Goal: Task Accomplishment & Management: Use online tool/utility

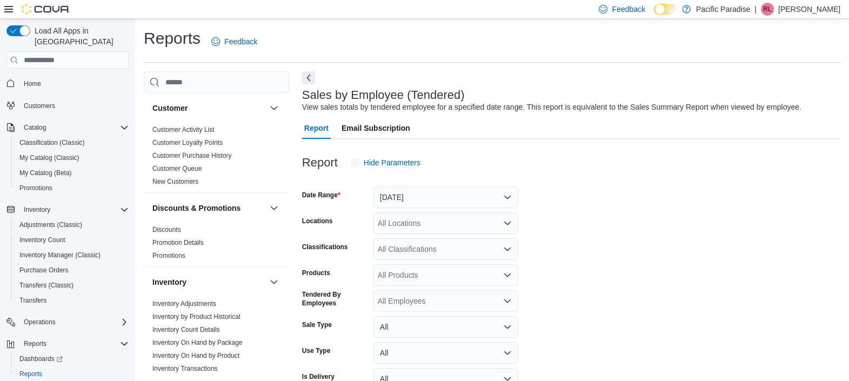
scroll to position [24, 0]
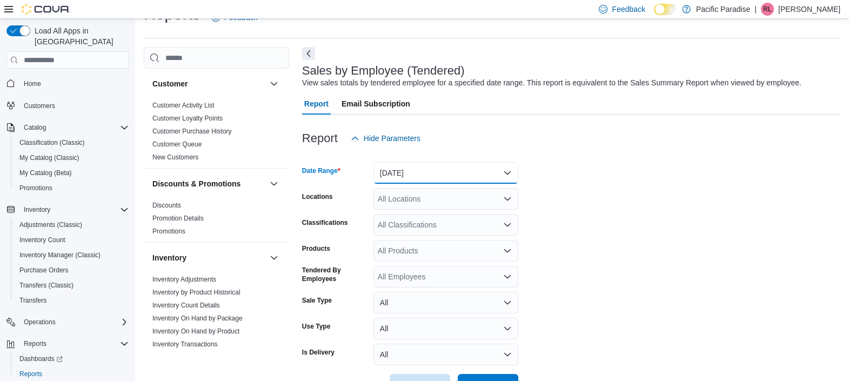
click at [403, 175] on button "[DATE]" at bounding box center [445, 173] width 145 height 22
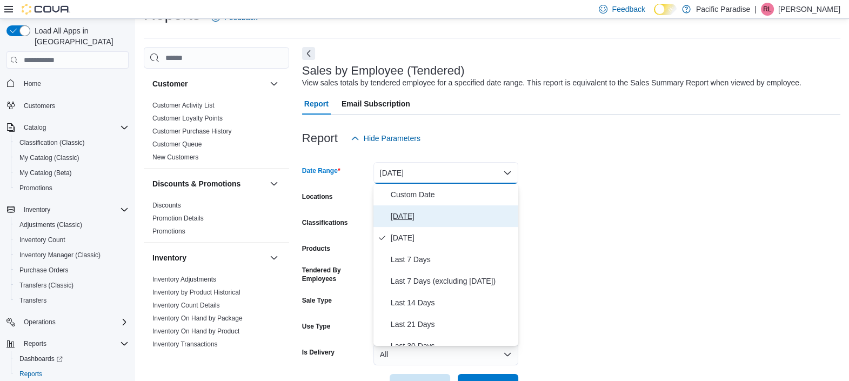
click at [403, 214] on span "[DATE]" at bounding box center [452, 216] width 123 height 13
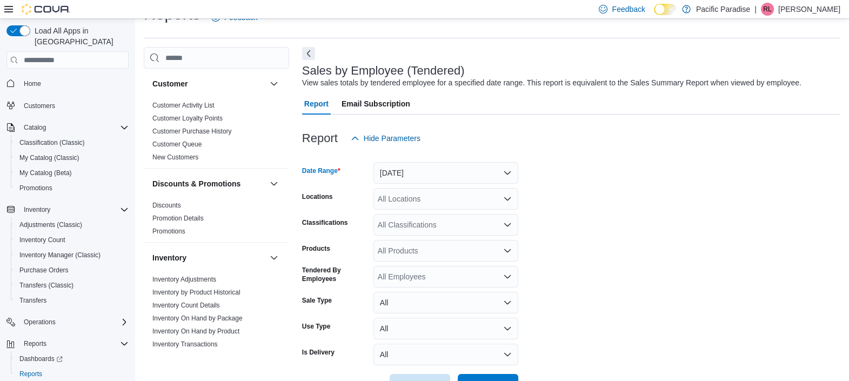
click at [405, 197] on div "All Locations" at bounding box center [445, 199] width 145 height 22
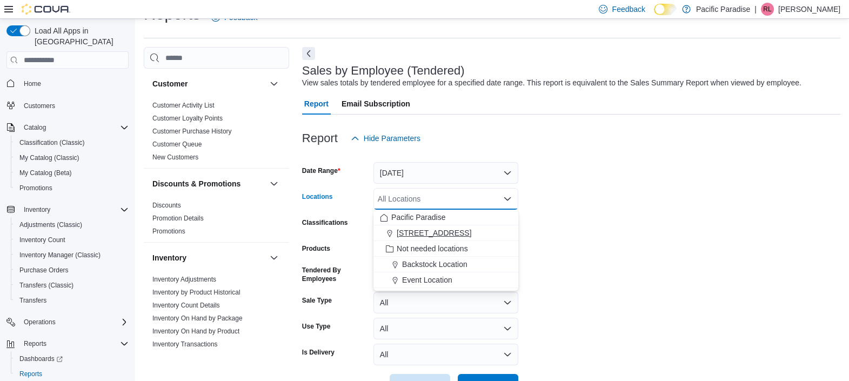
click at [409, 232] on span "[STREET_ADDRESS]" at bounding box center [434, 232] width 75 height 11
click at [574, 220] on form "Date Range [DATE] Locations [STREET_ADDRESS] Selected. [STREET_ADDRESS]. Press …" at bounding box center [571, 272] width 538 height 246
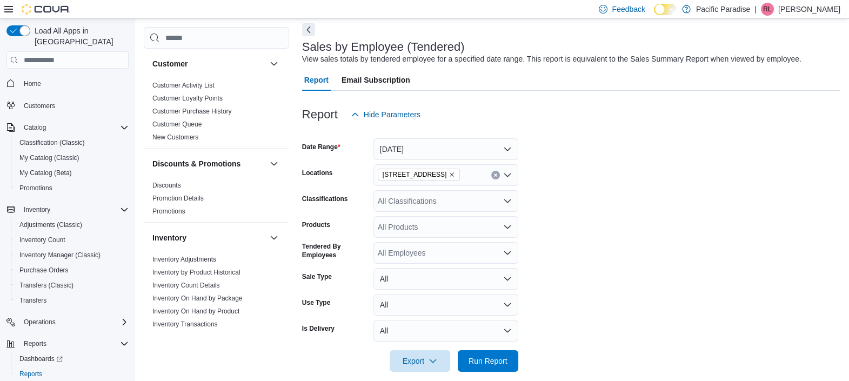
scroll to position [60, 0]
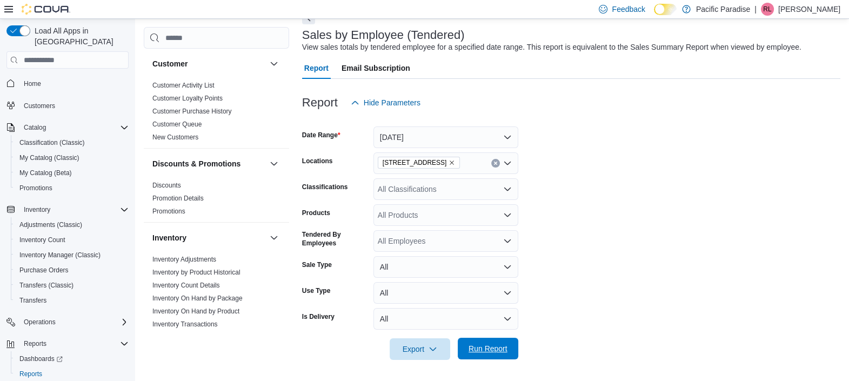
click at [476, 348] on span "Run Report" at bounding box center [487, 348] width 39 height 11
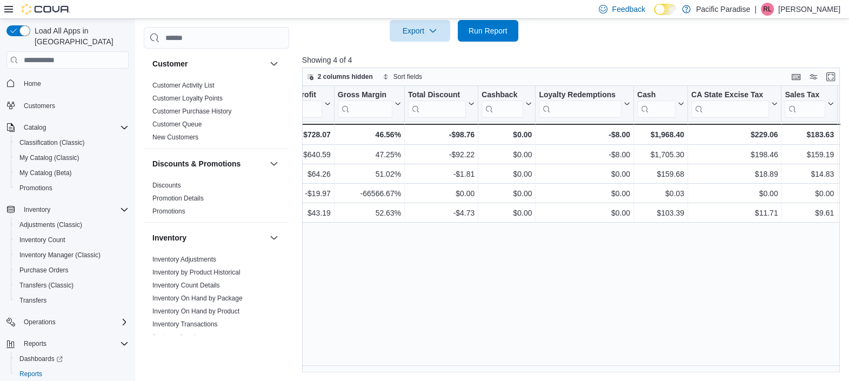
scroll to position [0, 1013]
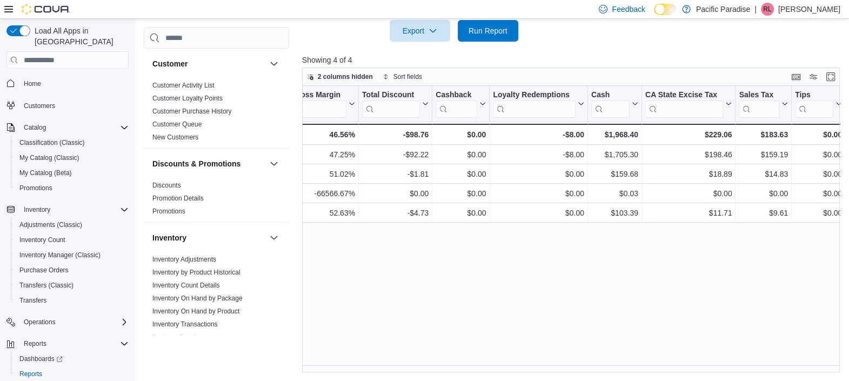
click at [794, 15] on p "[PERSON_NAME]" at bounding box center [809, 9] width 62 height 13
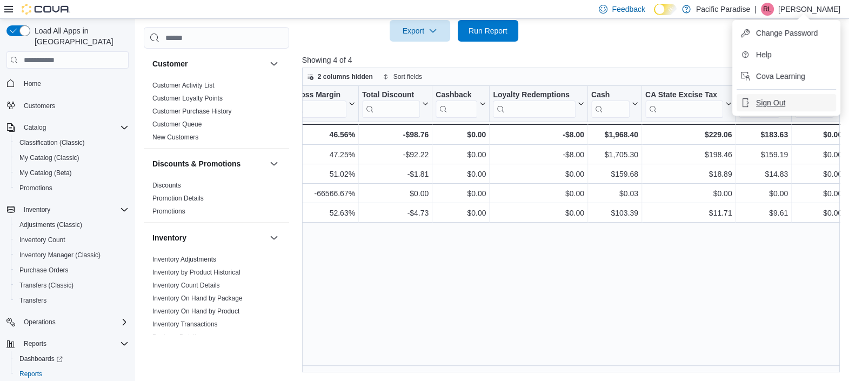
click at [767, 103] on span "Sign Out" at bounding box center [770, 102] width 29 height 11
